Goal: Task Accomplishment & Management: Manage account settings

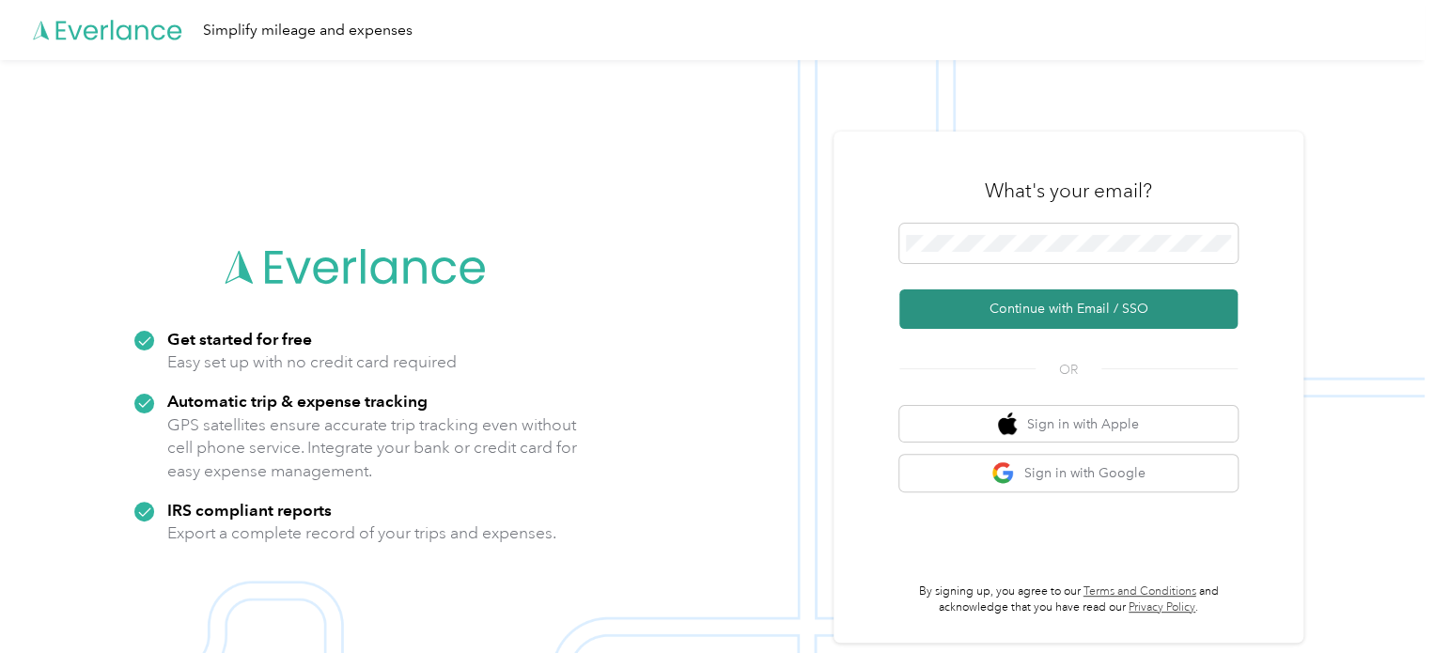
click at [1026, 313] on button "Continue with Email / SSO" at bounding box center [1068, 308] width 338 height 39
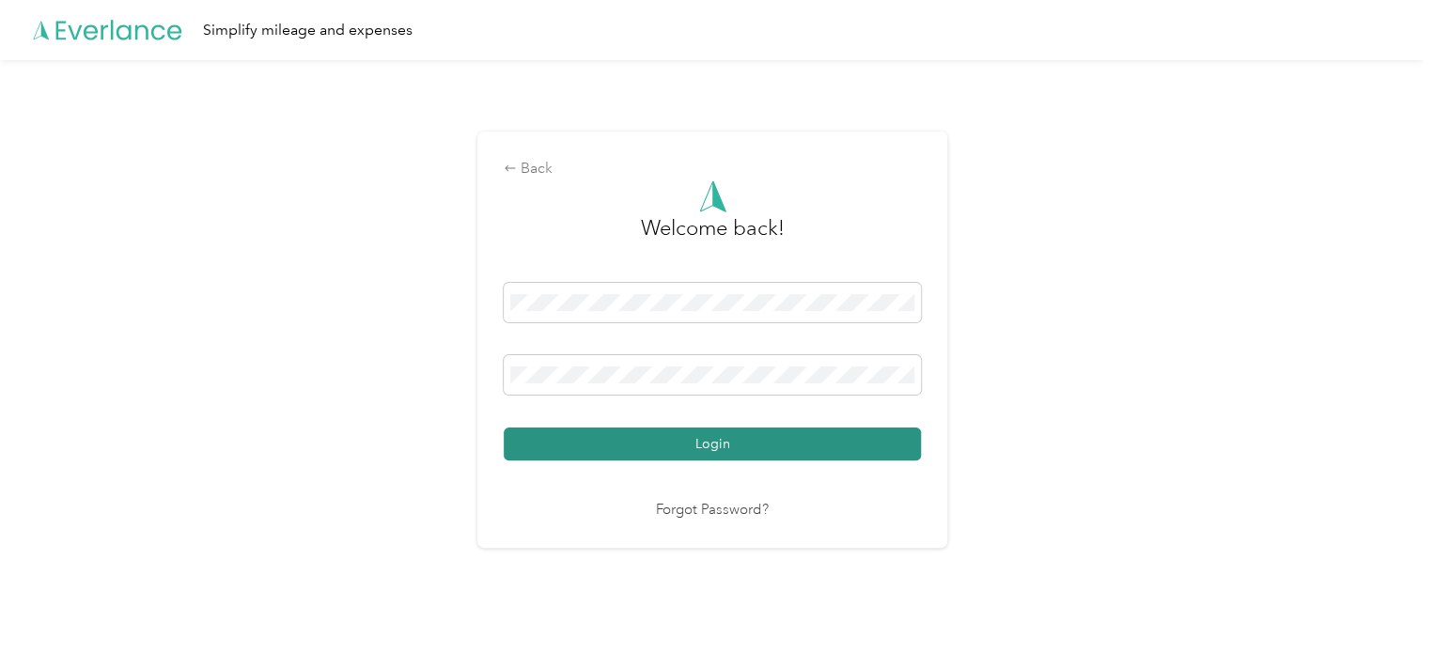
click at [696, 439] on button "Login" at bounding box center [712, 443] width 417 height 33
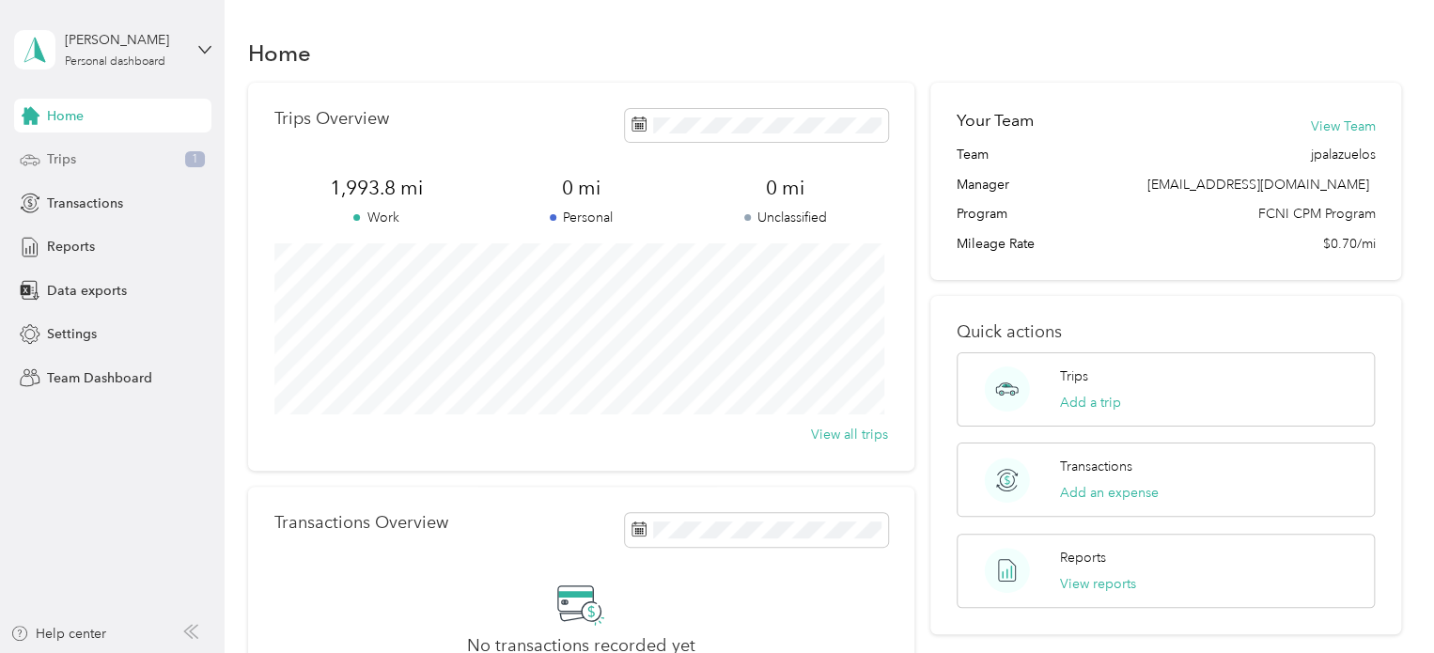
click at [93, 160] on div "Trips 1" at bounding box center [112, 160] width 197 height 34
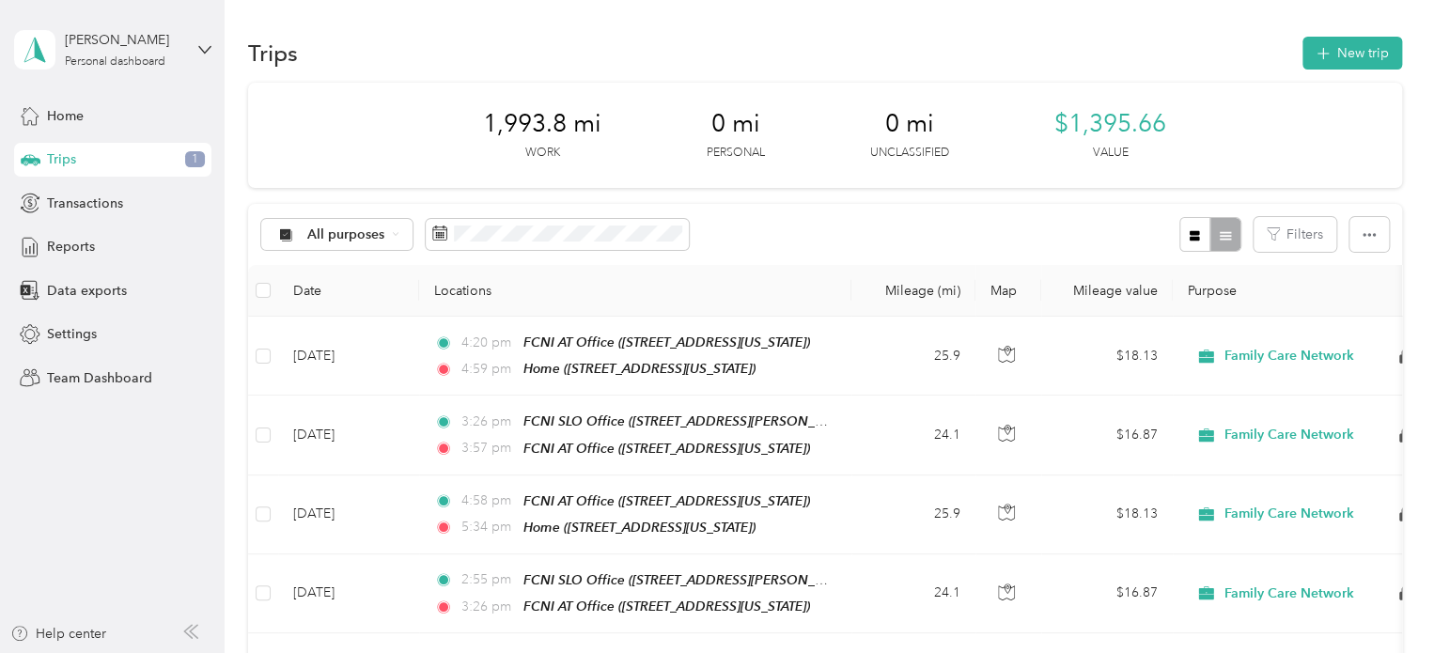
click at [100, 228] on div "Home Trips 1 Transactions Reports Data exports Settings Team Dashboard" at bounding box center [112, 247] width 197 height 296
click at [94, 241] on div "Reports" at bounding box center [112, 247] width 197 height 34
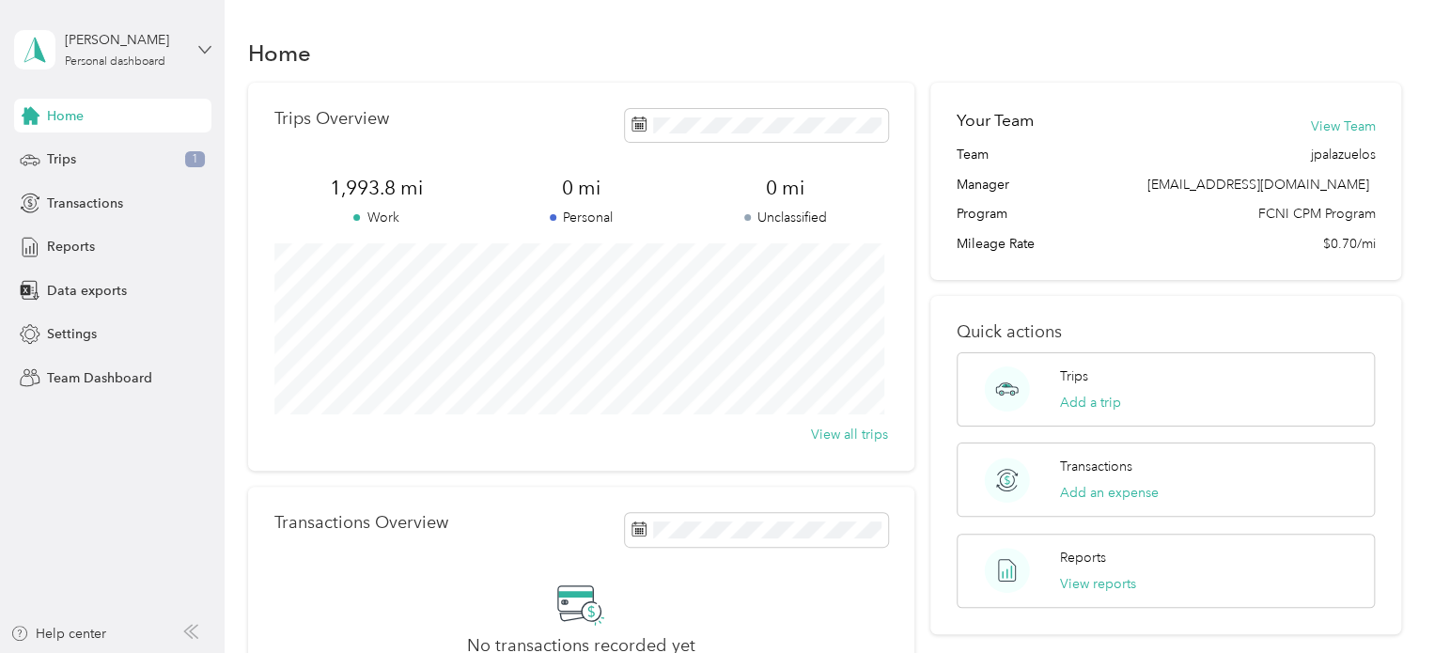
click at [199, 45] on icon at bounding box center [204, 49] width 13 height 13
click at [132, 162] on div "Team dashboard" at bounding box center [211, 154] width 369 height 33
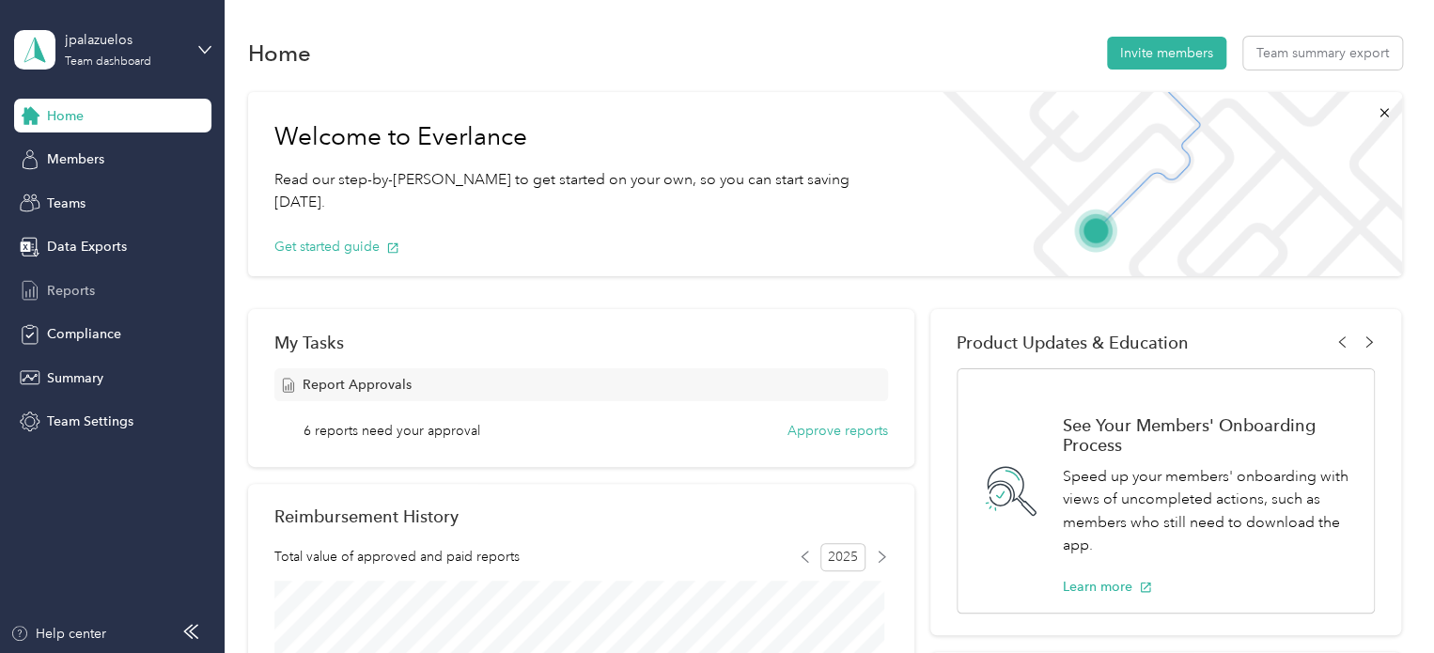
click at [92, 296] on span "Reports" at bounding box center [71, 291] width 48 height 20
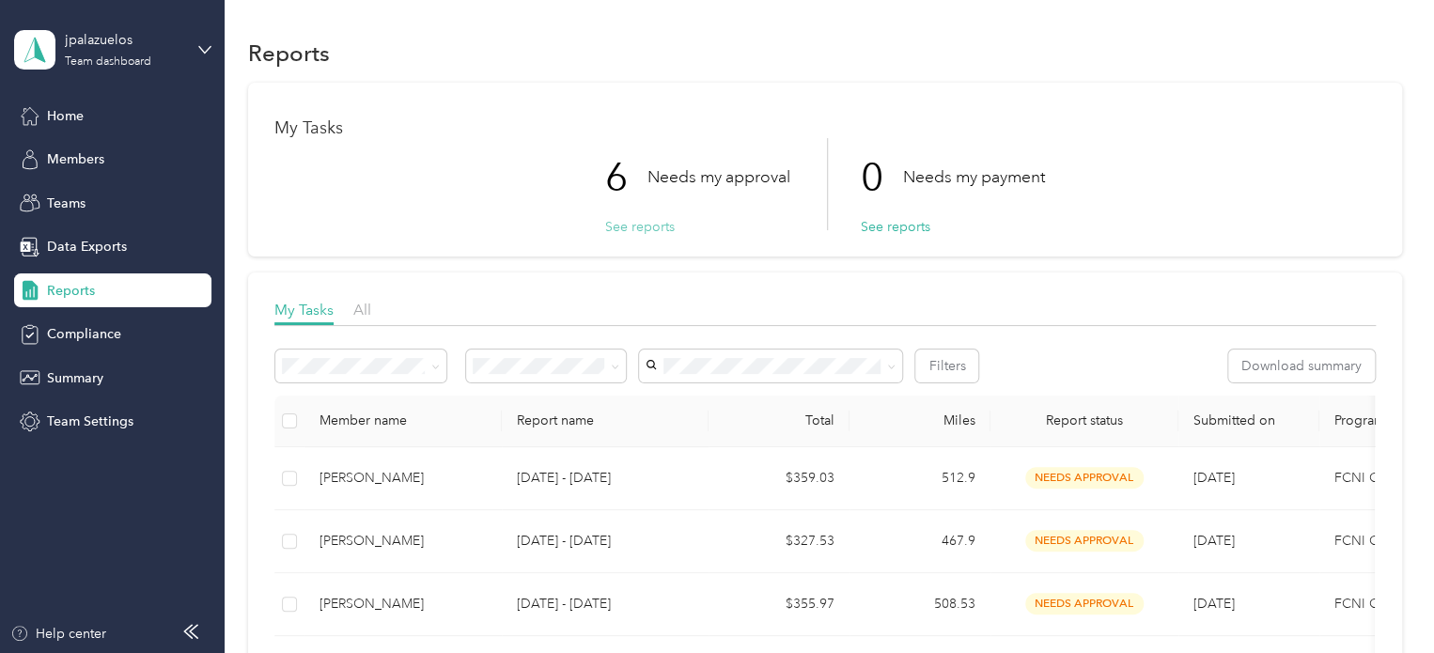
click at [643, 230] on button "See reports" at bounding box center [640, 227] width 70 height 20
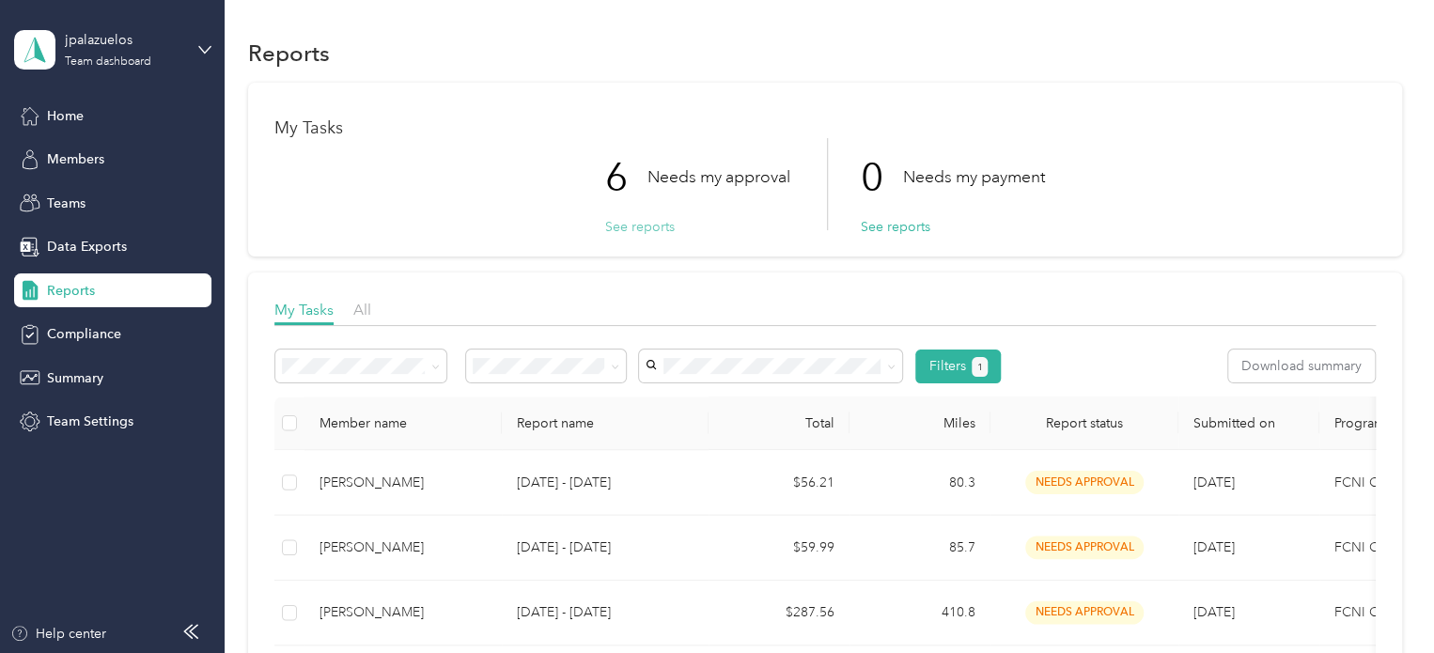
click at [643, 230] on button "See reports" at bounding box center [640, 227] width 70 height 20
